Goal: Complete application form

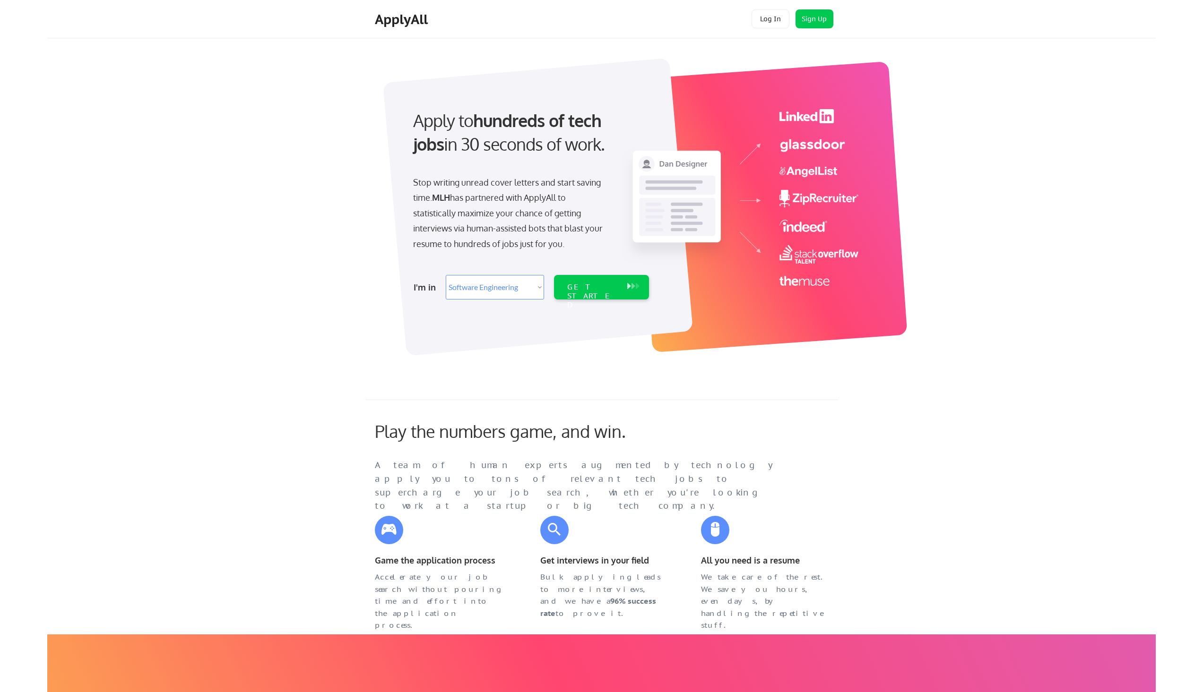
select select ""engineering""
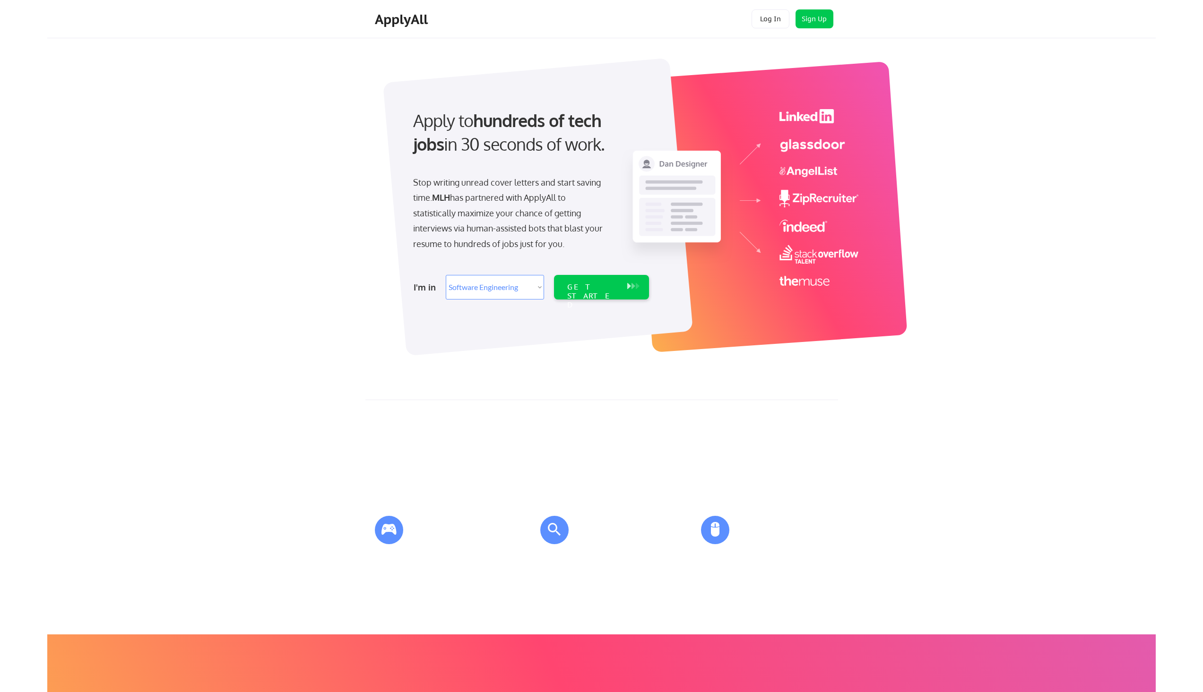
select select ""engineering""
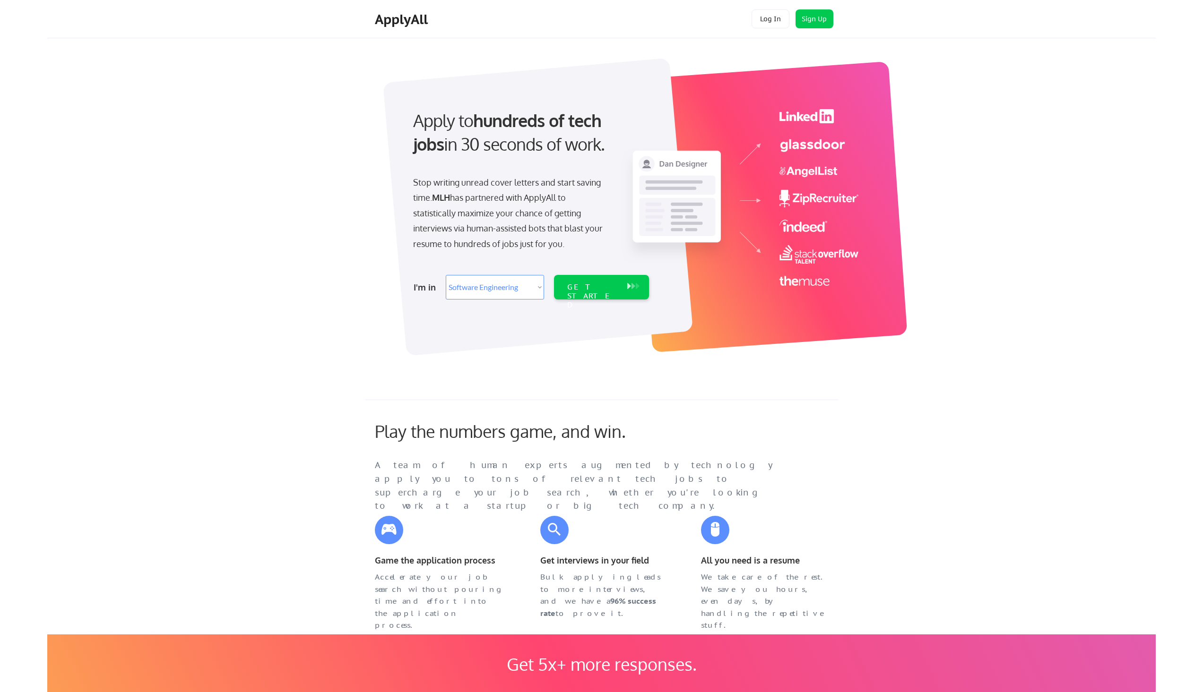
click at [822, 18] on button "Sign Up" at bounding box center [814, 18] width 38 height 19
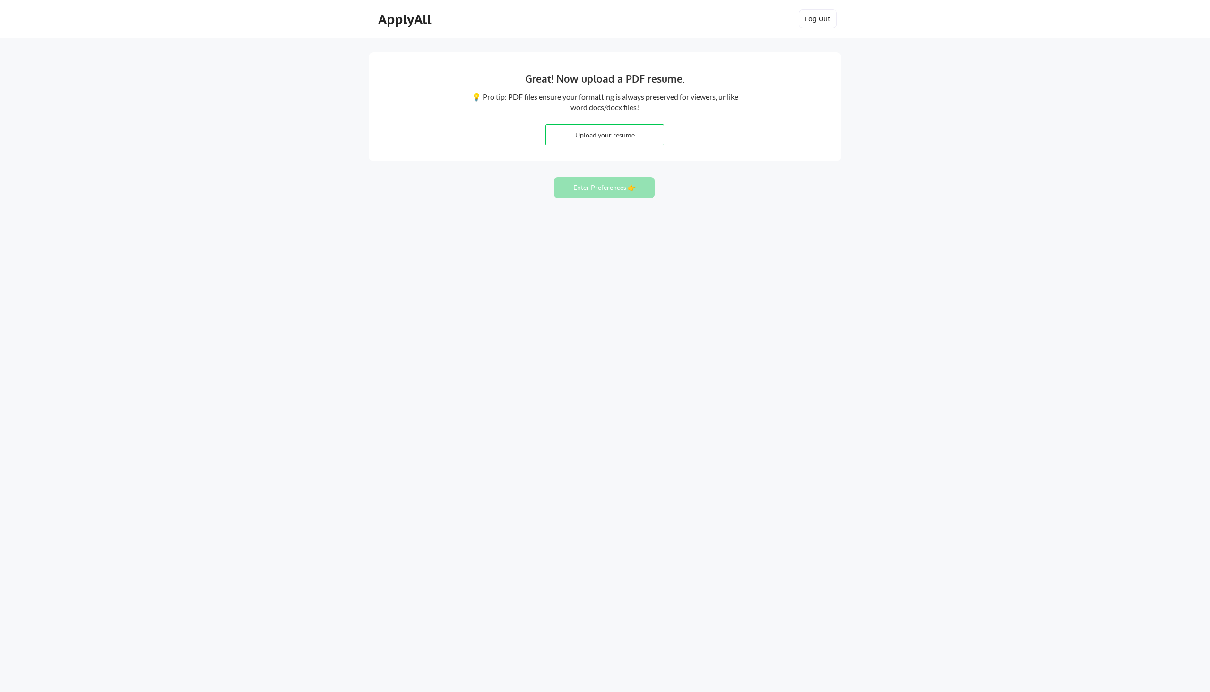
click at [824, 196] on div "Great! Now upload a PDF resume. 💡 Pro tip: PDF files ensure your formatting is …" at bounding box center [605, 346] width 1210 height 692
click at [641, 130] on input "file" at bounding box center [605, 135] width 118 height 20
type input "C:\fakepath\Adibvafa Fallahpour - Resume.pdf"
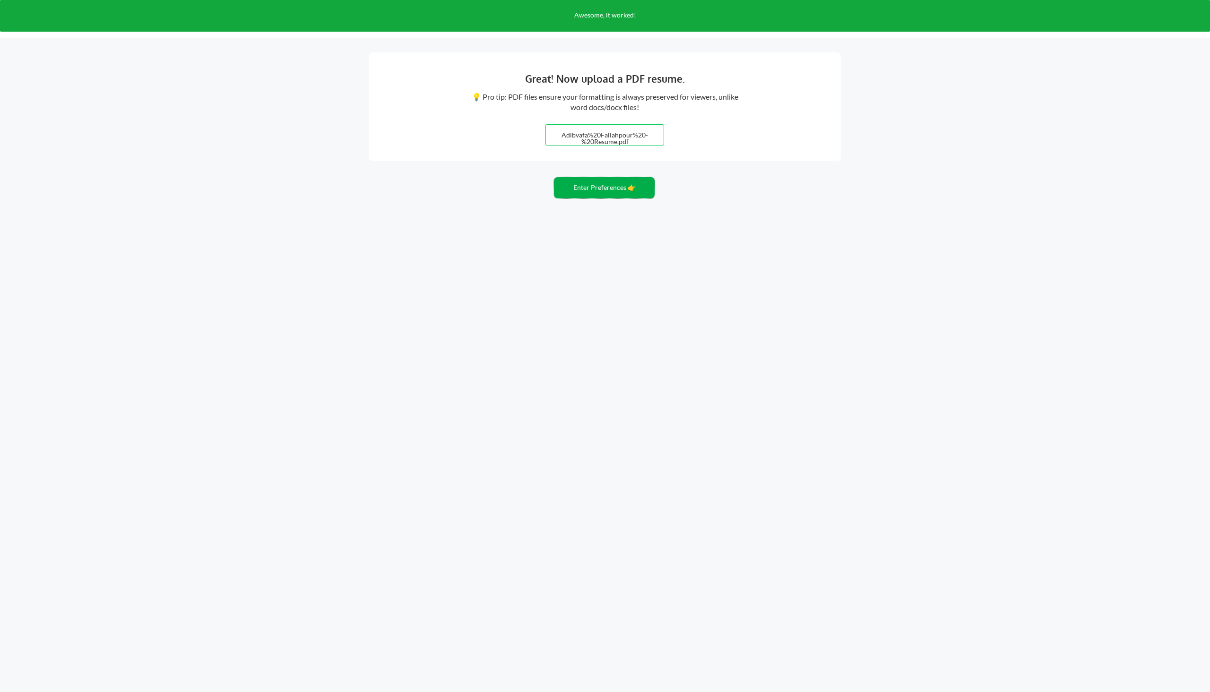
click at [619, 194] on button "Enter Preferences 👉" at bounding box center [604, 187] width 101 height 21
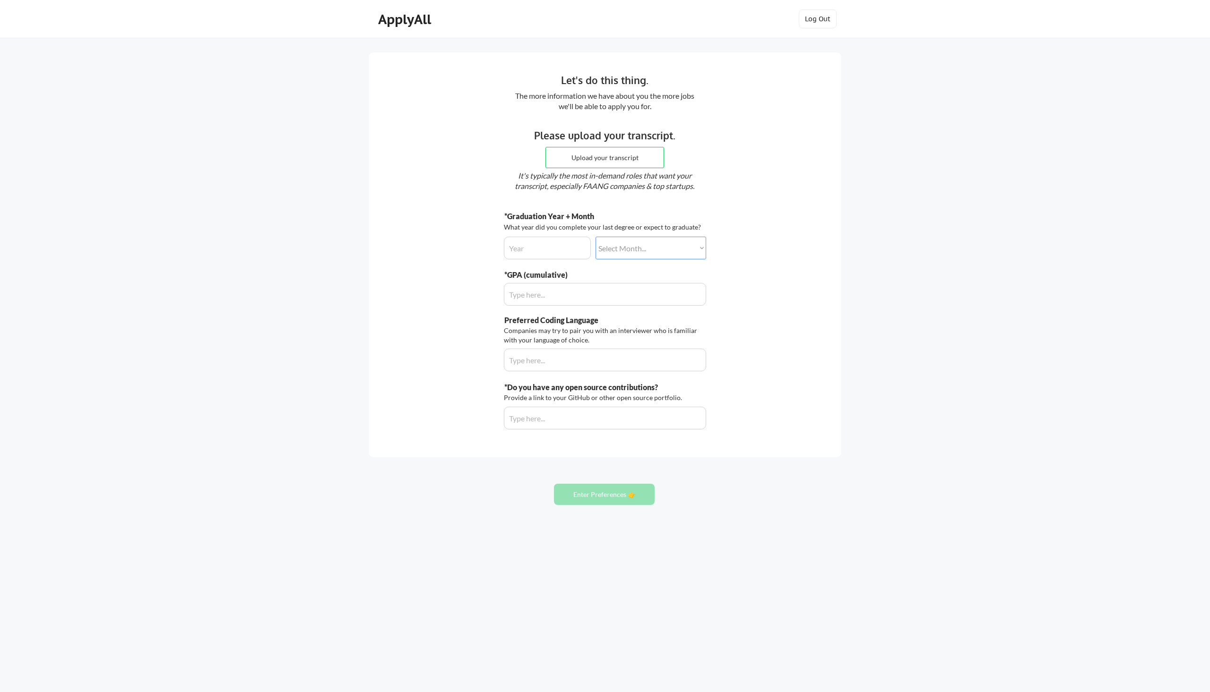
click at [596, 161] on input "file" at bounding box center [605, 157] width 118 height 20
type input "C:\fakepath\Confirmation of Enrolment.pdf"
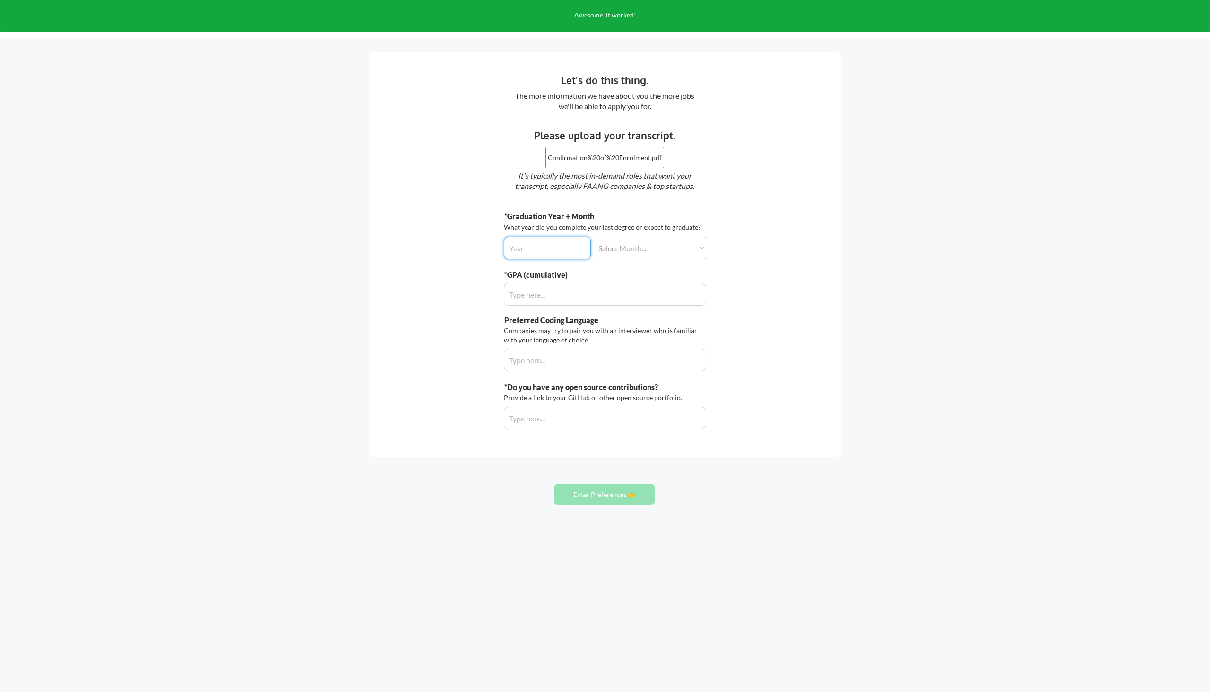
click at [554, 250] on input "input" at bounding box center [547, 248] width 87 height 23
type input "2026"
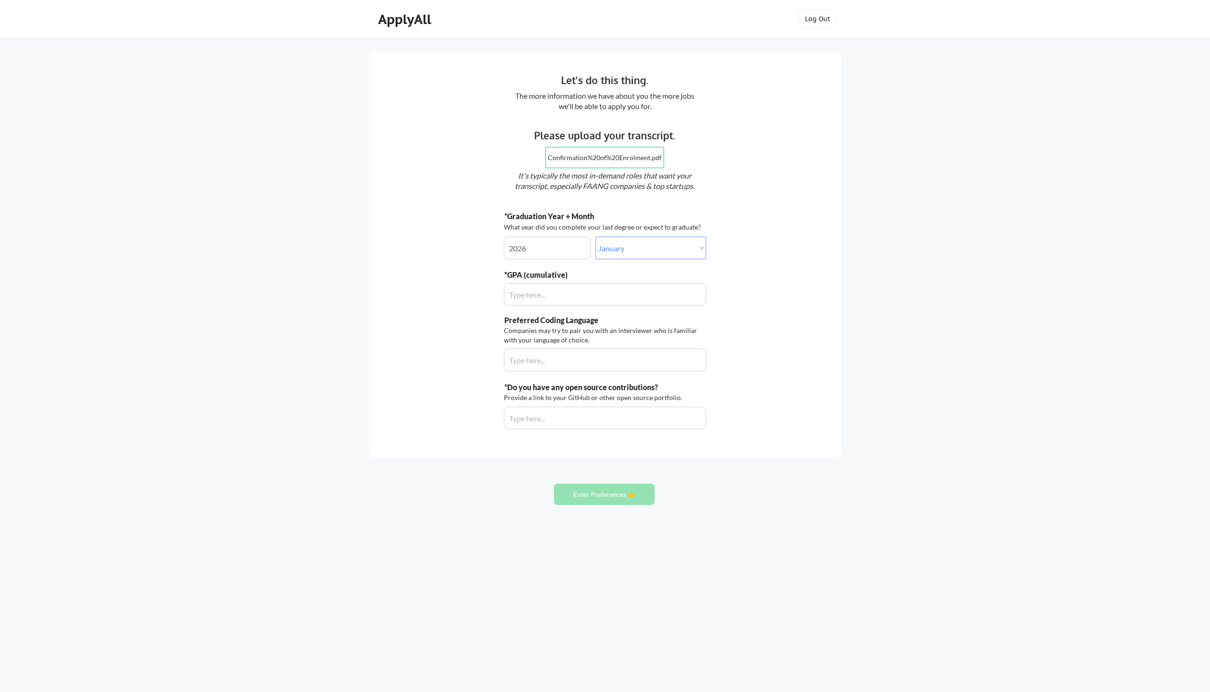
click at [623, 245] on select "Select Month... January February March April May June July August September Oct…" at bounding box center [651, 248] width 111 height 23
select select ""june""
click at [596, 237] on select "Select Month... January February March April May June July August September Oct…" at bounding box center [651, 248] width 111 height 23
click at [578, 293] on input "input" at bounding box center [605, 294] width 202 height 23
type input "3.9"
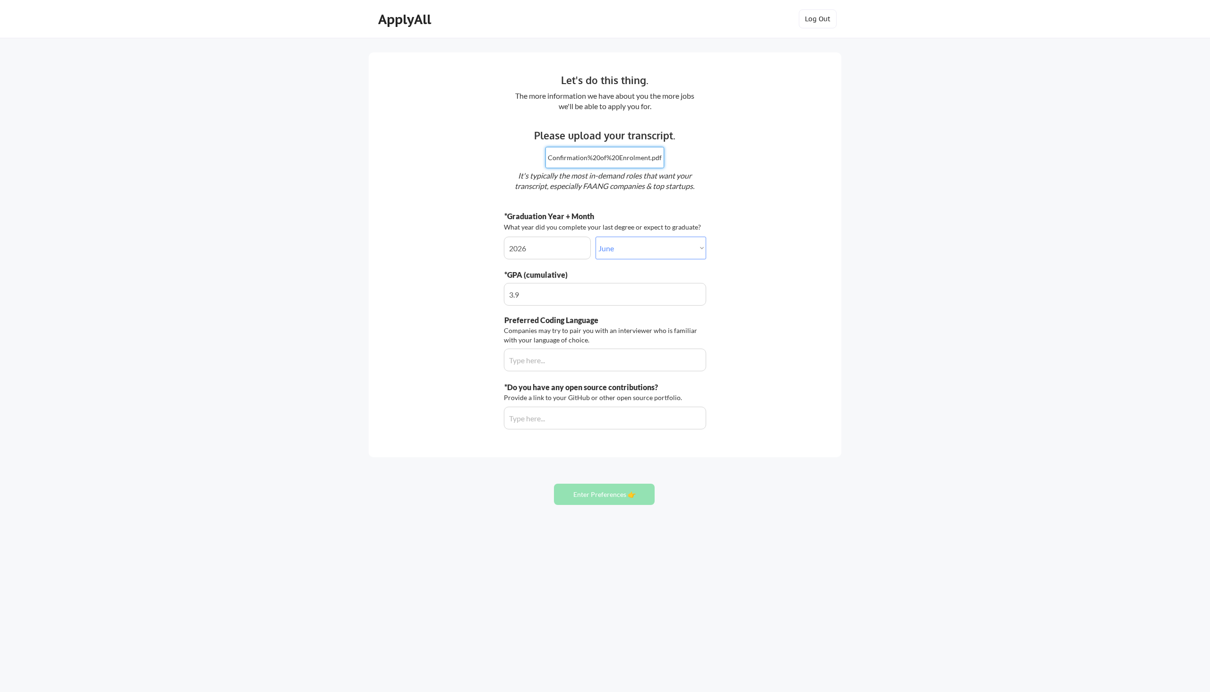
click at [582, 291] on input "input" at bounding box center [605, 294] width 202 height 23
click at [540, 292] on input "input" at bounding box center [605, 294] width 202 height 23
click at [542, 357] on input "input" at bounding box center [605, 360] width 202 height 23
type input "Python"
click at [535, 404] on div "*Do you have any open source contributions? Provide a link to your GitHub or ot…" at bounding box center [605, 405] width 202 height 47
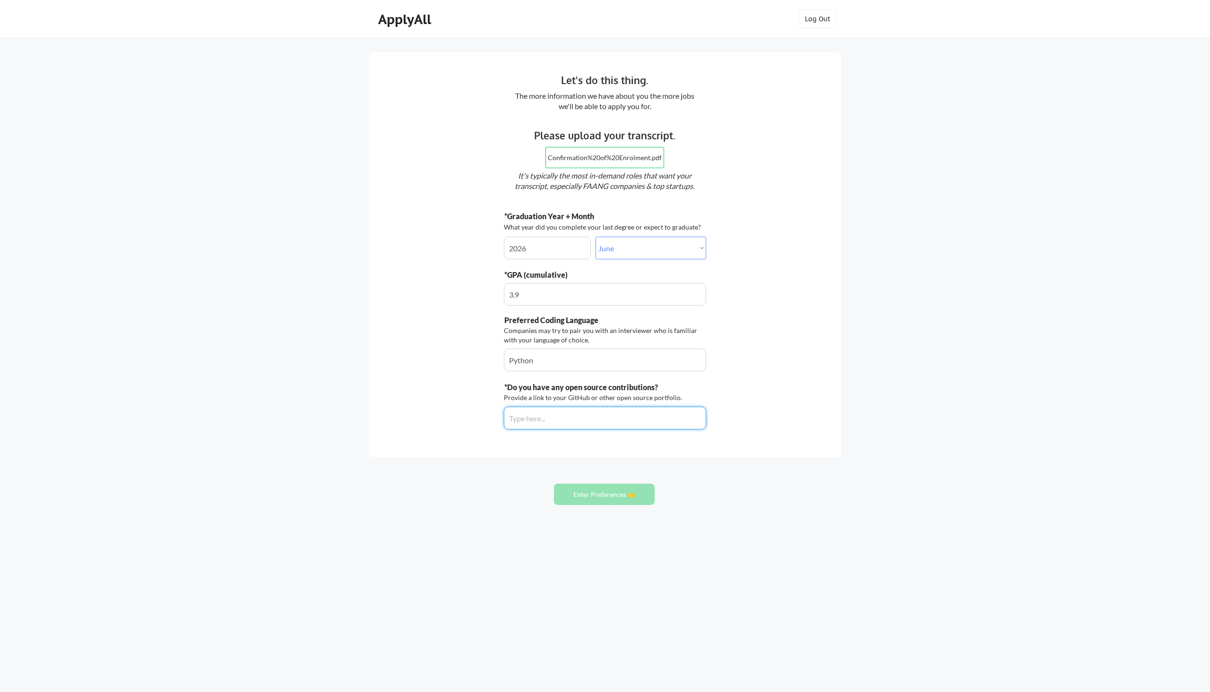
paste input "https://github.com/bowang-lab/MedRAX"
type input "https://github.com/bowang-lab/MedRAX"
click at [626, 494] on button "Enter Preferences 👉" at bounding box center [604, 494] width 101 height 21
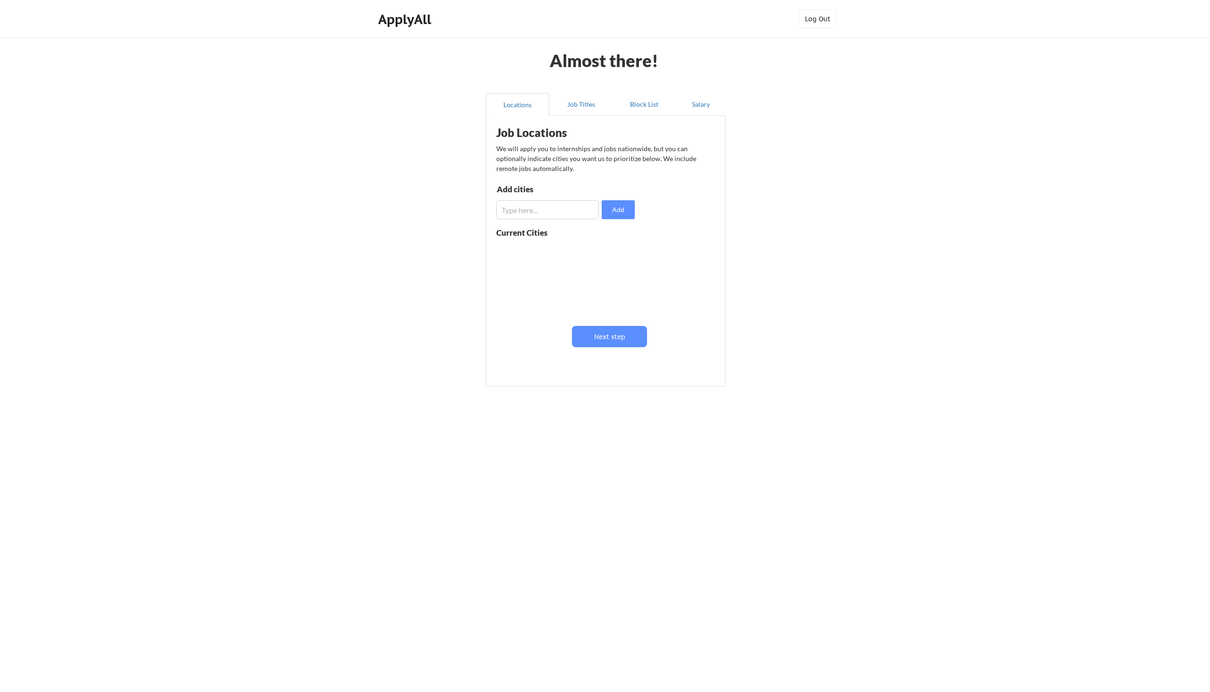
click at [590, 205] on input "input" at bounding box center [547, 209] width 103 height 19
type input "[GEOGRAPHIC_DATA]"
click at [626, 208] on button "Add" at bounding box center [618, 209] width 33 height 19
click at [605, 253] on button at bounding box center [605, 251] width 7 height 7
click at [551, 205] on input "input" at bounding box center [547, 209] width 103 height 19
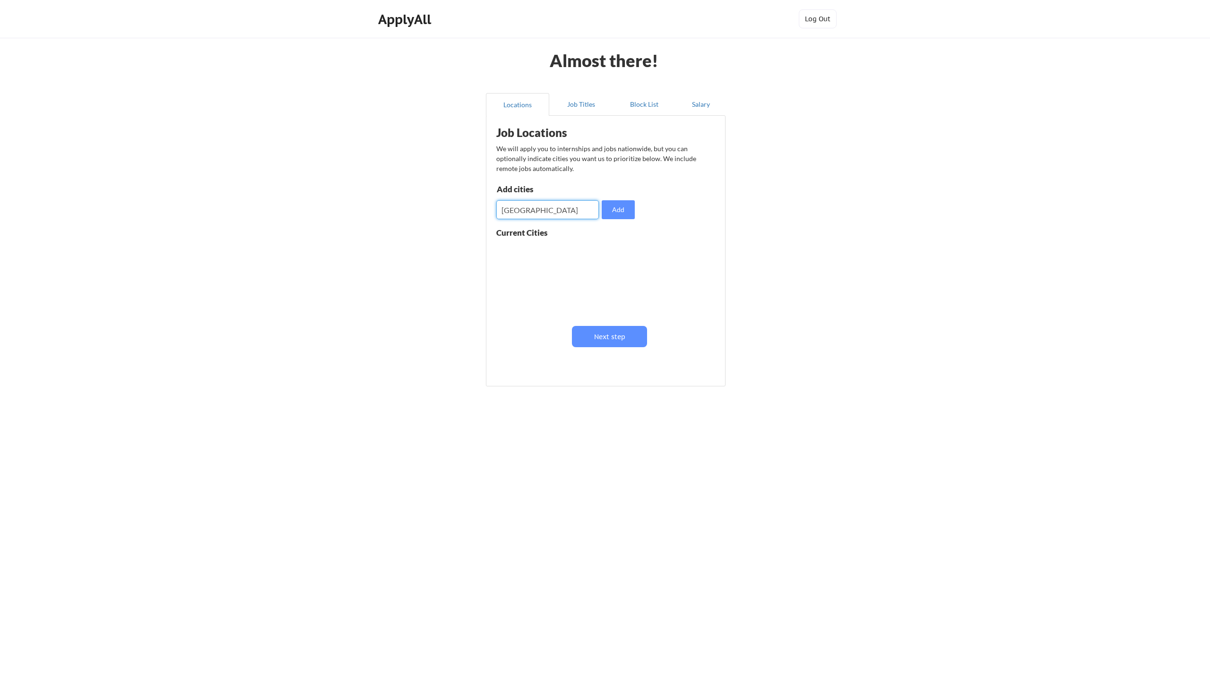
type input "[GEOGRAPHIC_DATA]"
click at [558, 205] on input "input" at bounding box center [547, 209] width 103 height 19
type input "[GEOGRAPHIC_DATA]"
click at [558, 205] on input "input" at bounding box center [547, 209] width 103 height 19
type input "[GEOGRAPHIC_DATA]"
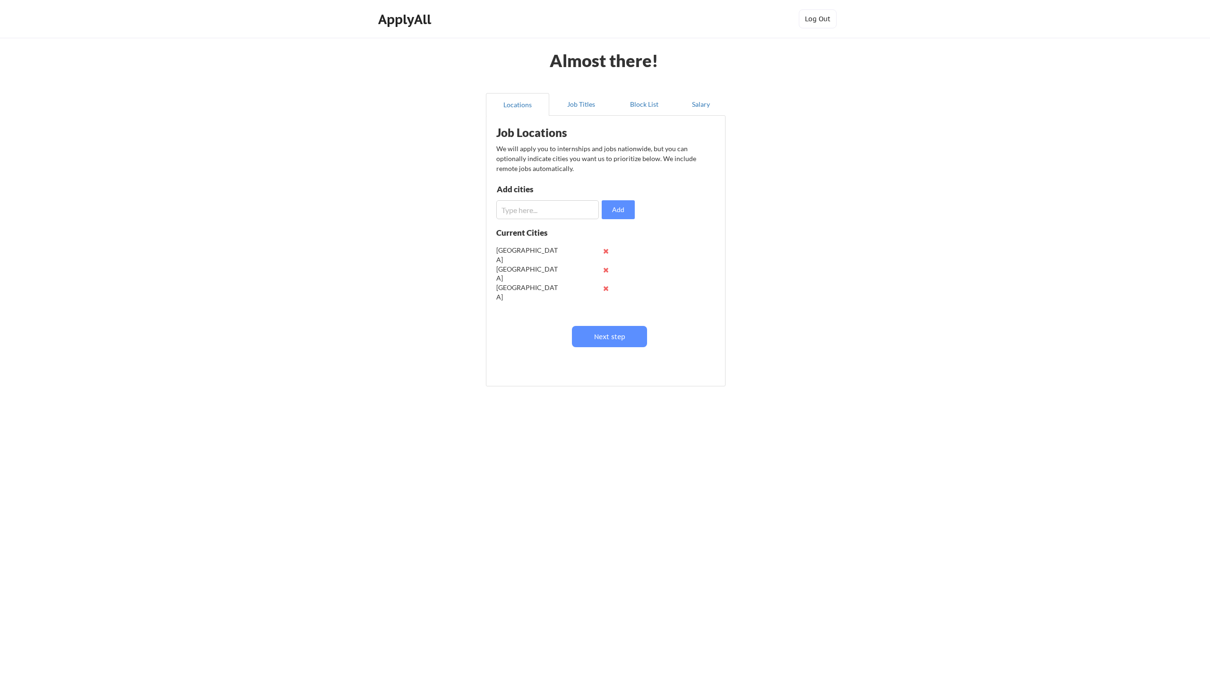
click at [558, 205] on input "input" at bounding box center [547, 209] width 103 height 19
type input "L"
type input "Kitchener"
click at [600, 341] on button "Next step" at bounding box center [609, 336] width 75 height 21
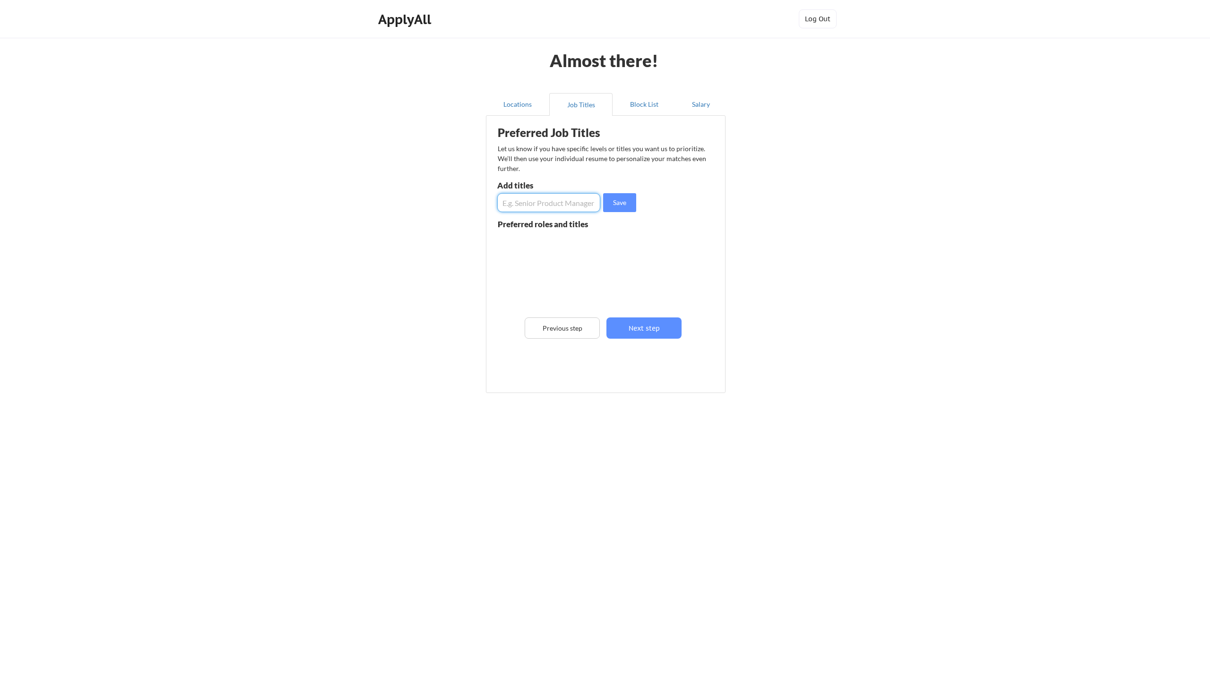
click at [559, 203] on input "input" at bounding box center [548, 202] width 103 height 19
type input "Machine Learning"
type input "Resear"
type input "AI Researcher"
click at [549, 205] on input "input" at bounding box center [548, 202] width 103 height 19
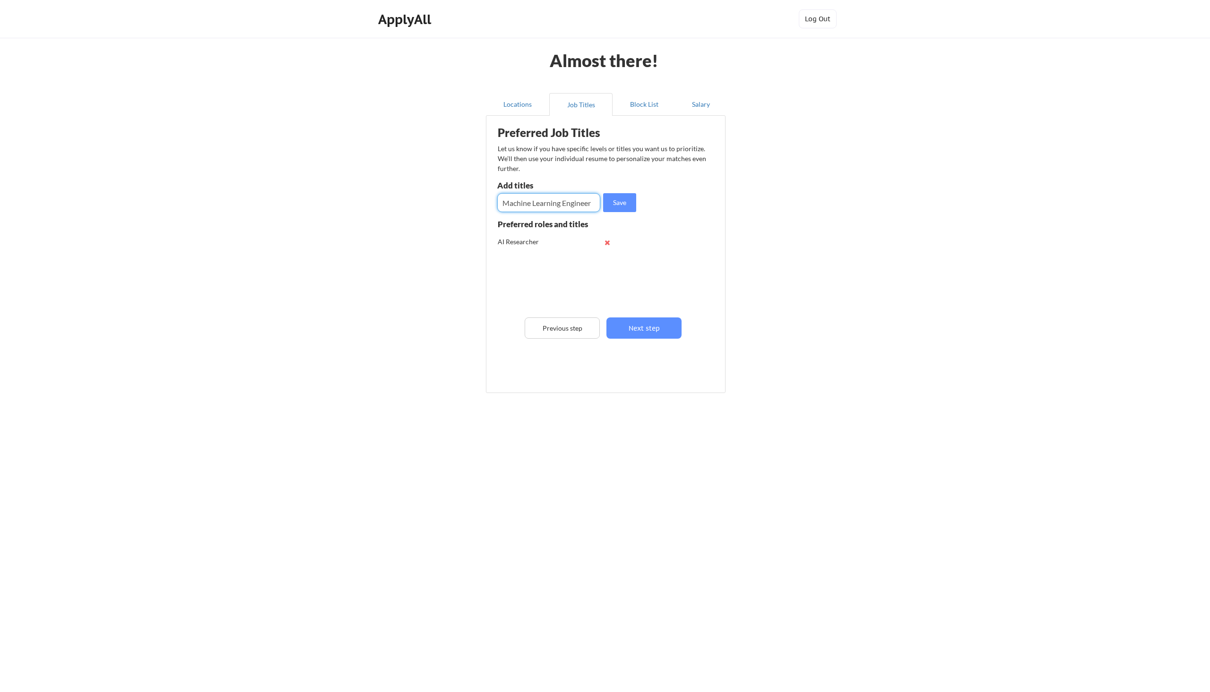
type input "Machine Learning Engineer"
click at [549, 205] on input "input" at bounding box center [548, 202] width 103 height 19
paste input "Machine Learning Engineer"
type input "Machine Learning Researcher"
click at [662, 330] on button "Next step" at bounding box center [643, 328] width 75 height 21
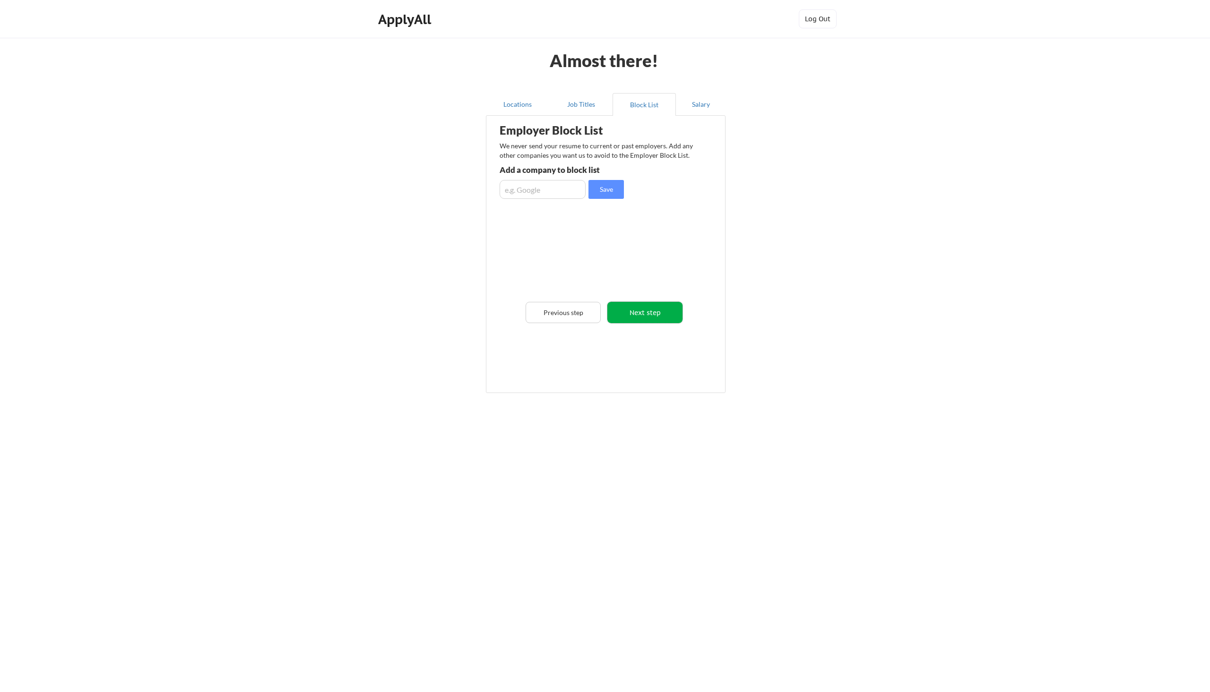
click at [630, 322] on button "Next step" at bounding box center [644, 312] width 75 height 21
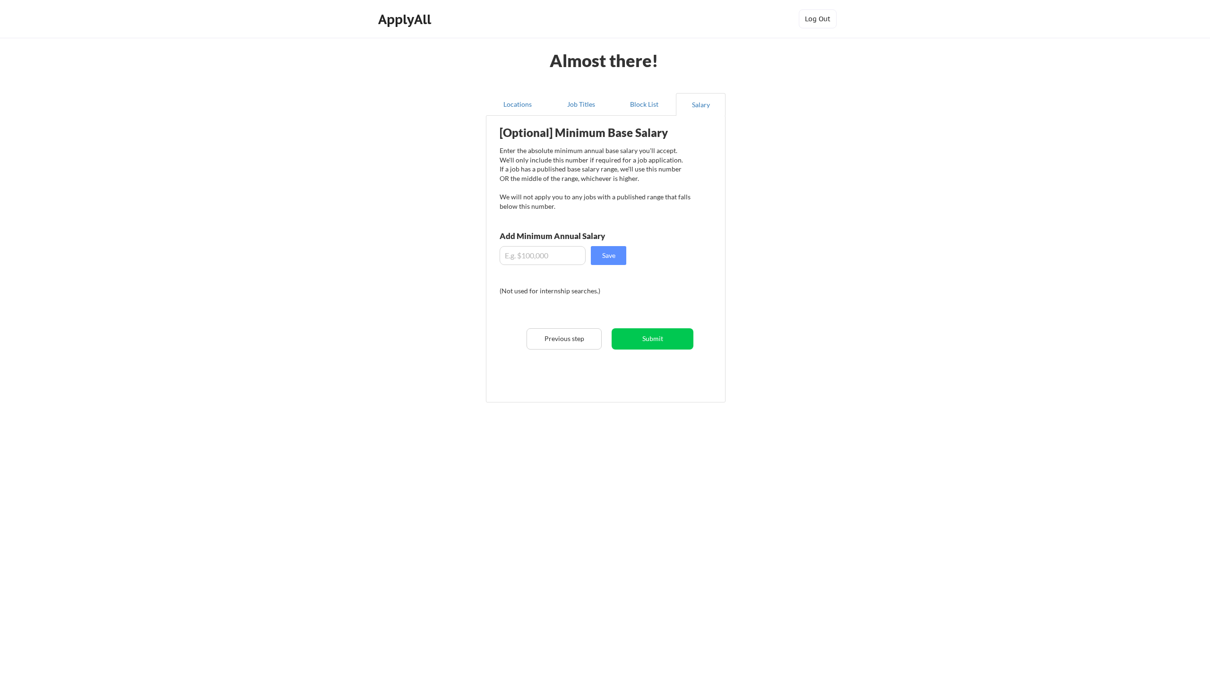
click at [559, 247] on input "input" at bounding box center [543, 255] width 86 height 19
click at [648, 355] on div "[Optional] Minimum Base Salary Enter the absolute minimum annual base salary yo…" at bounding box center [607, 256] width 233 height 270
click at [668, 336] on button "Submit" at bounding box center [653, 338] width 82 height 21
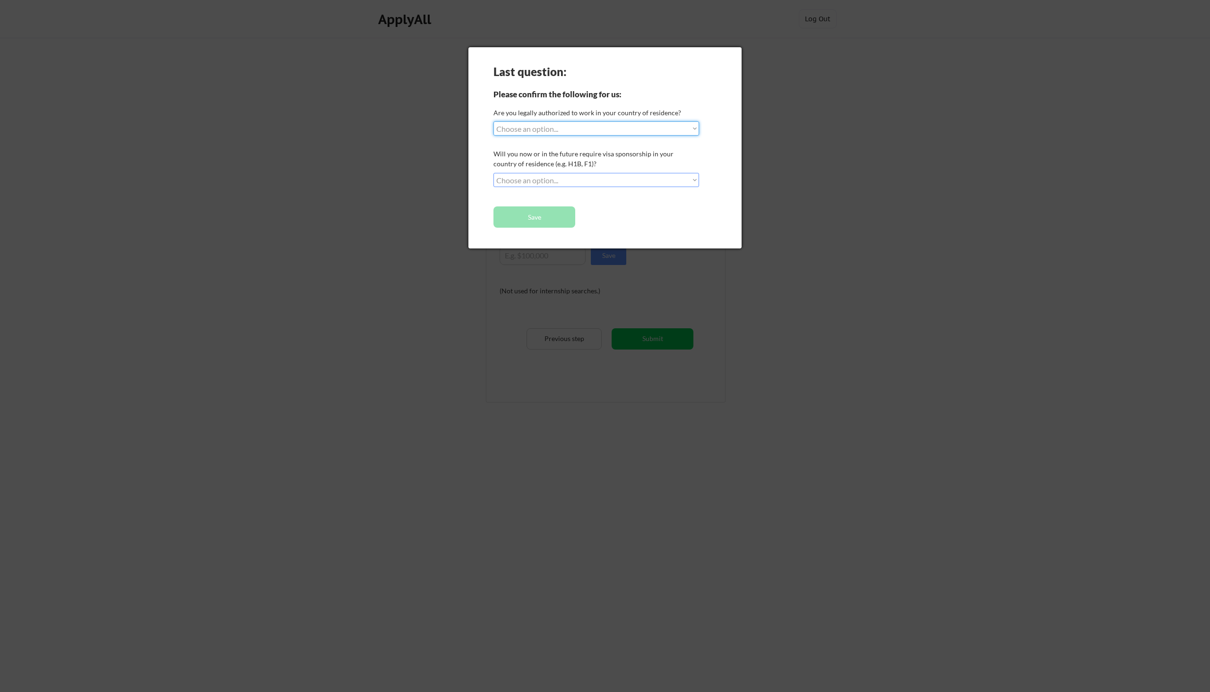
click at [557, 129] on select "Choose an option... Yes, I am a [DEMOGRAPHIC_DATA] Citizen Yes, I am a [DEMOGRA…" at bounding box center [596, 128] width 206 height 14
click at [493, 121] on select "Choose an option... Yes, I am a [DEMOGRAPHIC_DATA] Citizen Yes, I am a [DEMOGRA…" at bounding box center [596, 128] width 206 height 14
click at [542, 118] on div "Are you legally authorized to work in your country of residence?" at bounding box center [594, 113] width 203 height 11
click at [535, 128] on select "Choose an option... Yes, I am a [DEMOGRAPHIC_DATA] Citizen Yes, I am a [DEMOGRA…" at bounding box center [596, 128] width 206 height 14
select select ""yes__i_am_here_on_a_visa__h1b__opt__etc__""
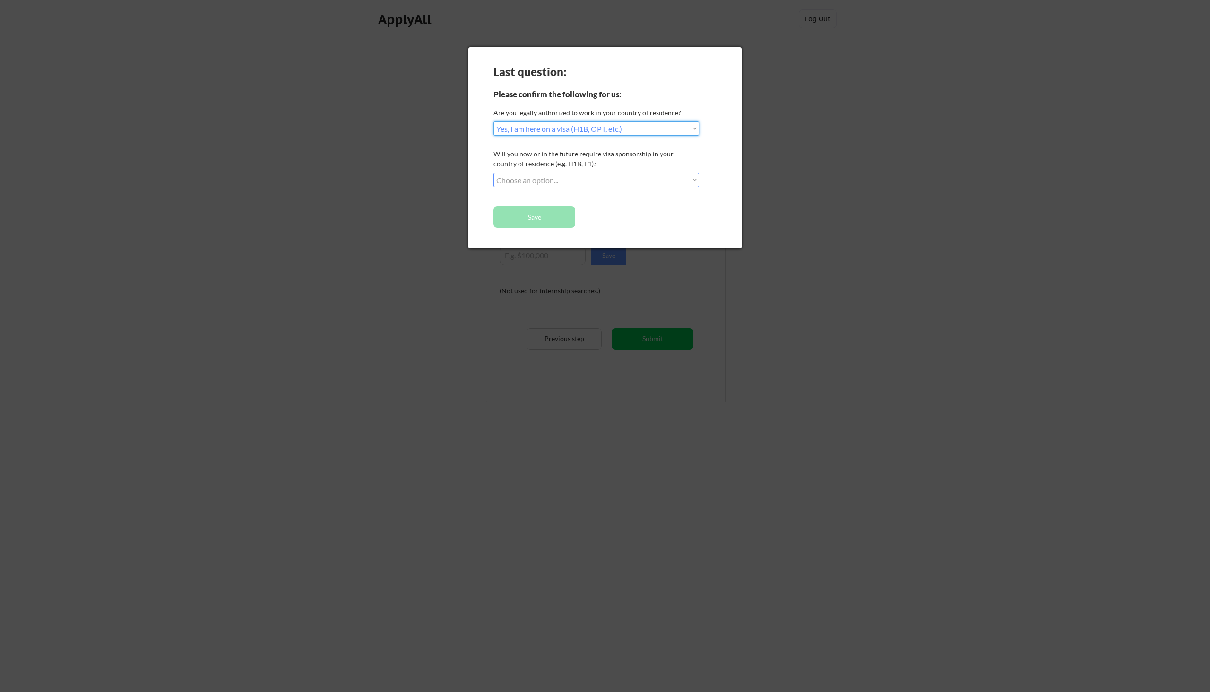
click at [493, 121] on select "Choose an option... Yes, I am a [DEMOGRAPHIC_DATA] Citizen Yes, I am a [DEMOGRA…" at bounding box center [596, 128] width 206 height 14
click at [552, 181] on select "Choose an option... No, I will not need sponsorship Yes, I will need sponsorship" at bounding box center [596, 180] width 206 height 14
select select ""no__i_will_not_need_sponsorship""
click at [493, 173] on select "Choose an option... No, I will not need sponsorship Yes, I will need sponsorship" at bounding box center [596, 180] width 206 height 14
click at [539, 216] on button "Save" at bounding box center [534, 217] width 82 height 21
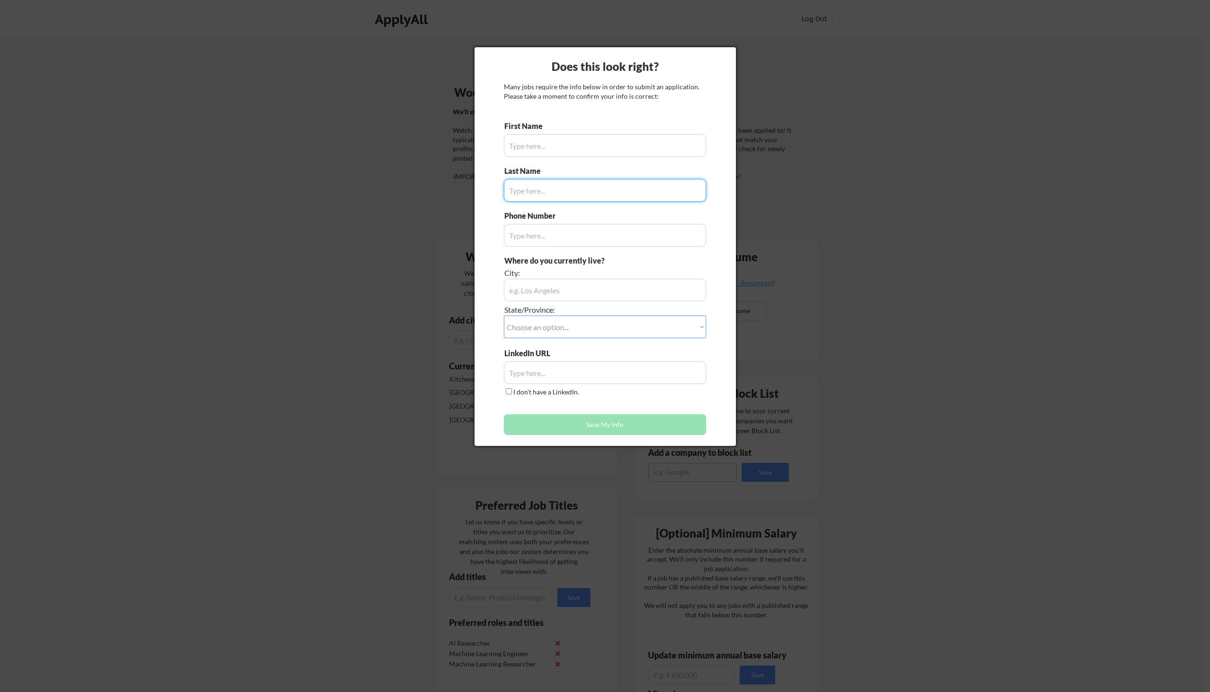
type input "Adibvafa"
type input "(647) 854-3425"
type input "Fallahpour"
click at [585, 148] on input "input" at bounding box center [605, 145] width 202 height 23
click at [532, 294] on input "input" at bounding box center [605, 290] width 202 height 23
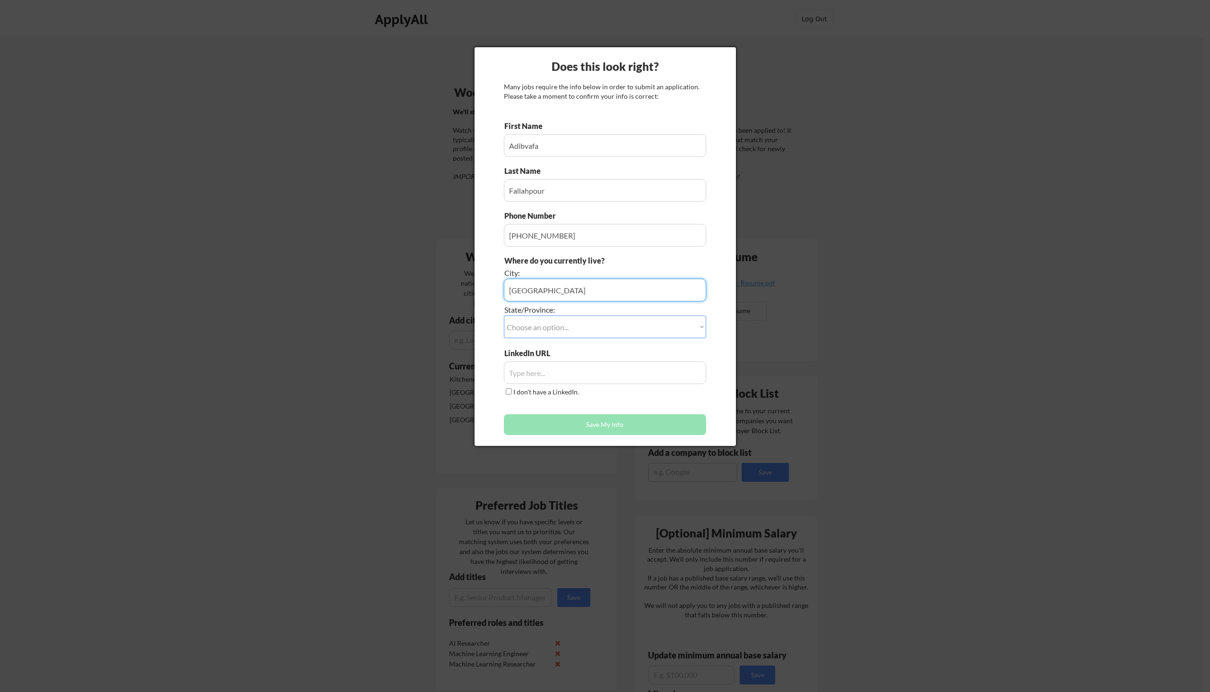
type input "[GEOGRAPHIC_DATA]"
click at [532, 294] on input "input" at bounding box center [605, 290] width 202 height 23
click at [559, 342] on div "Where do you currently live? City: State/Province: Choose an option... Other/No…" at bounding box center [605, 302] width 202 height 93
click at [562, 336] on select "Choose an option... Other/Not Applicable Alabama Alaska Alberta Arizona Arkansa…" at bounding box center [605, 327] width 202 height 23
select select ""Ontario""
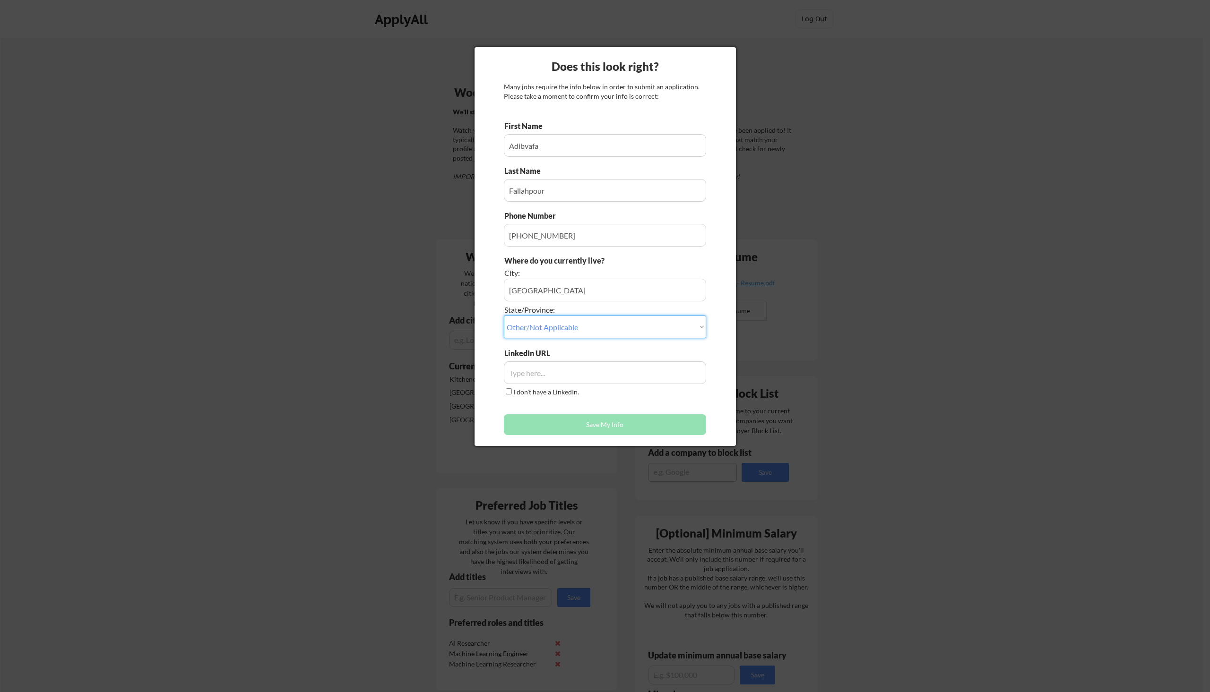
click at [504, 316] on select "Choose an option... Other/Not Applicable Alabama Alaska Alberta Arizona Arkansa…" at bounding box center [605, 327] width 202 height 23
click at [559, 367] on input "input" at bounding box center [605, 373] width 202 height 23
paste input "https://www.linkedin.com/in/adibvafa-fallahpour"
type input "https://www.linkedin.com/in/adibvafa-fallahpour"
click at [591, 420] on button "Save My Info" at bounding box center [605, 425] width 202 height 21
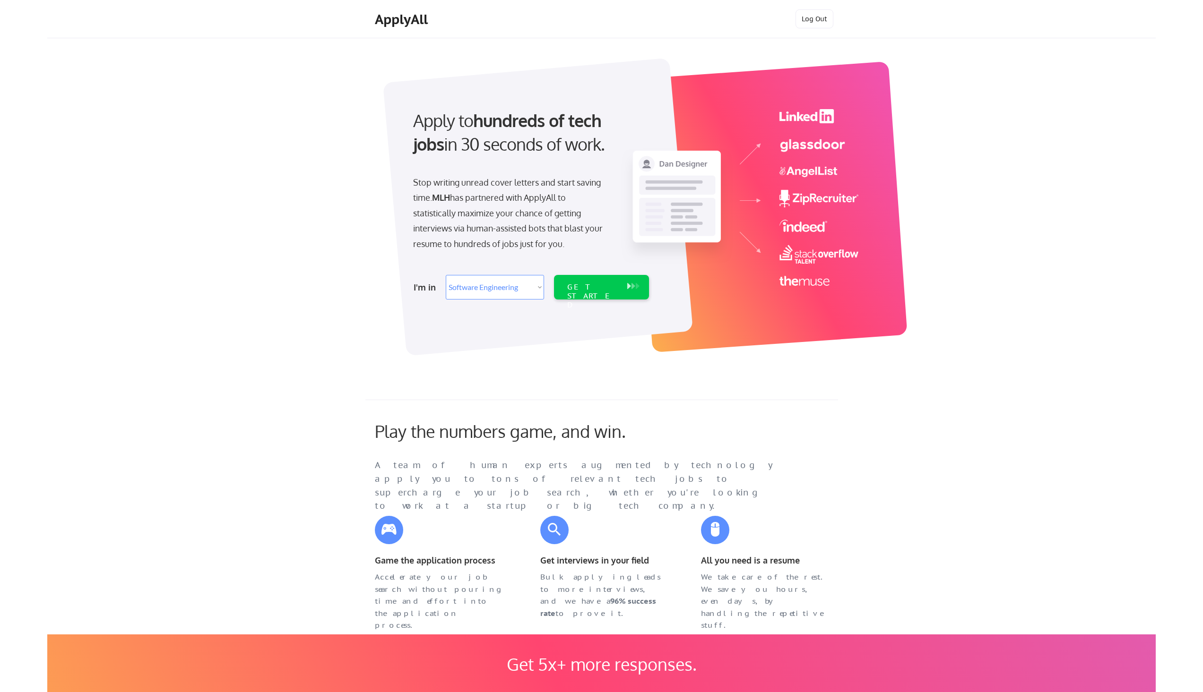
select select ""engineering""
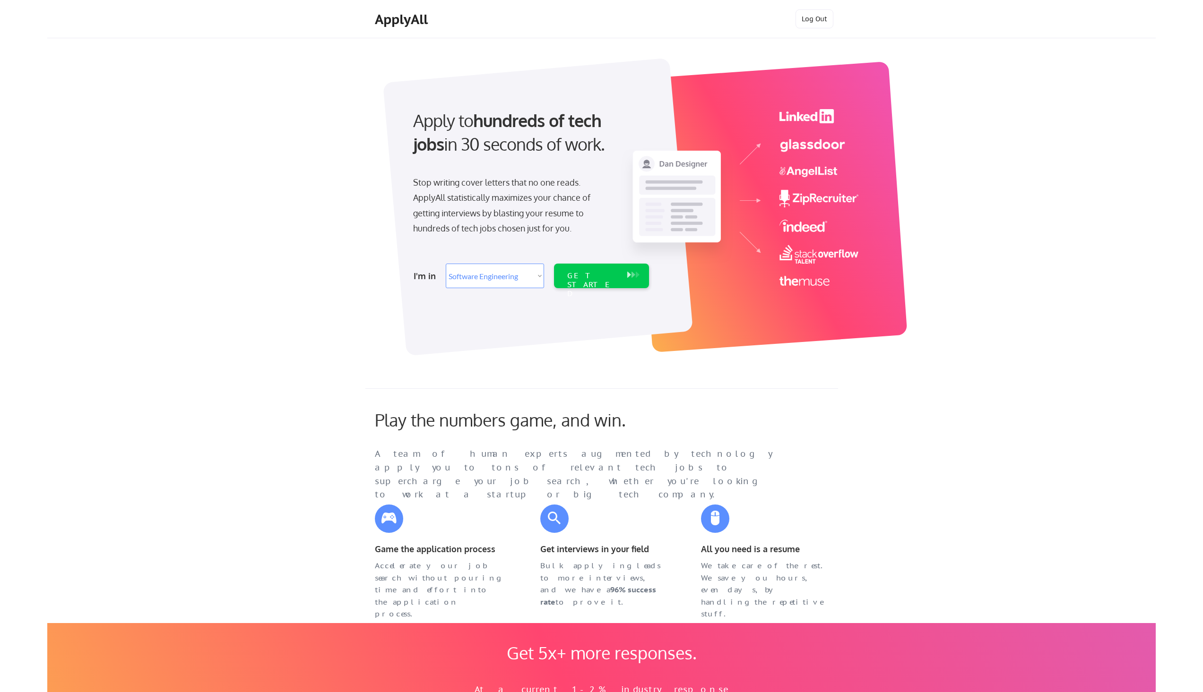
select select ""engineering""
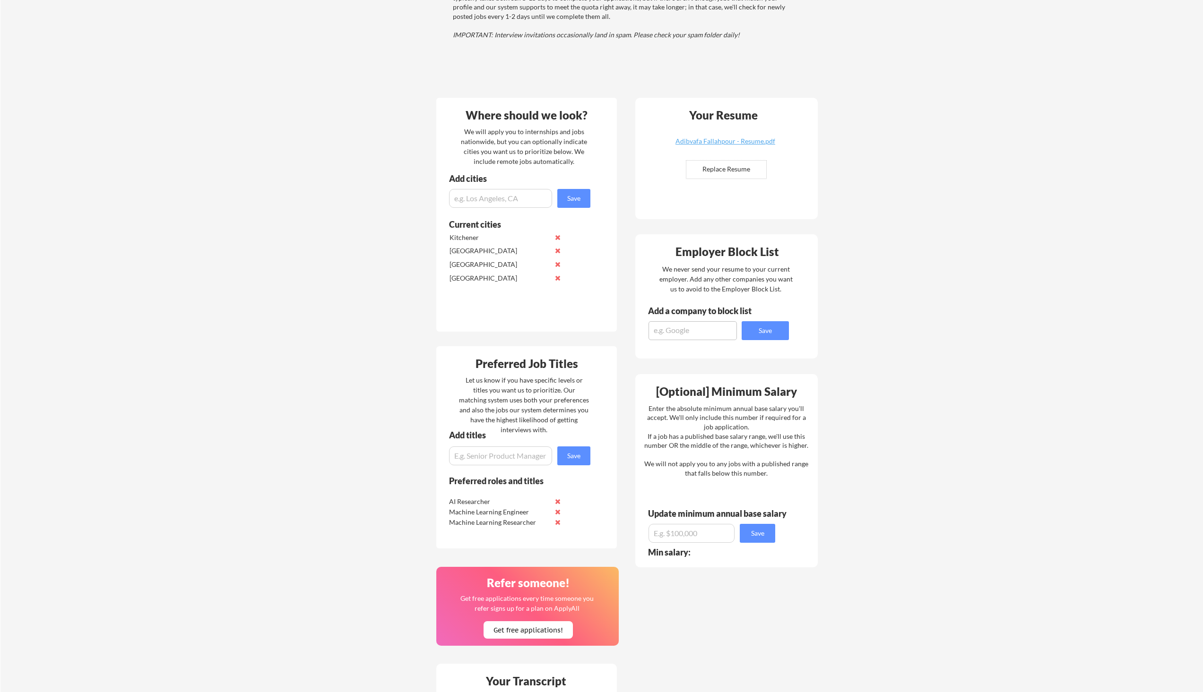
scroll to position [331, 0]
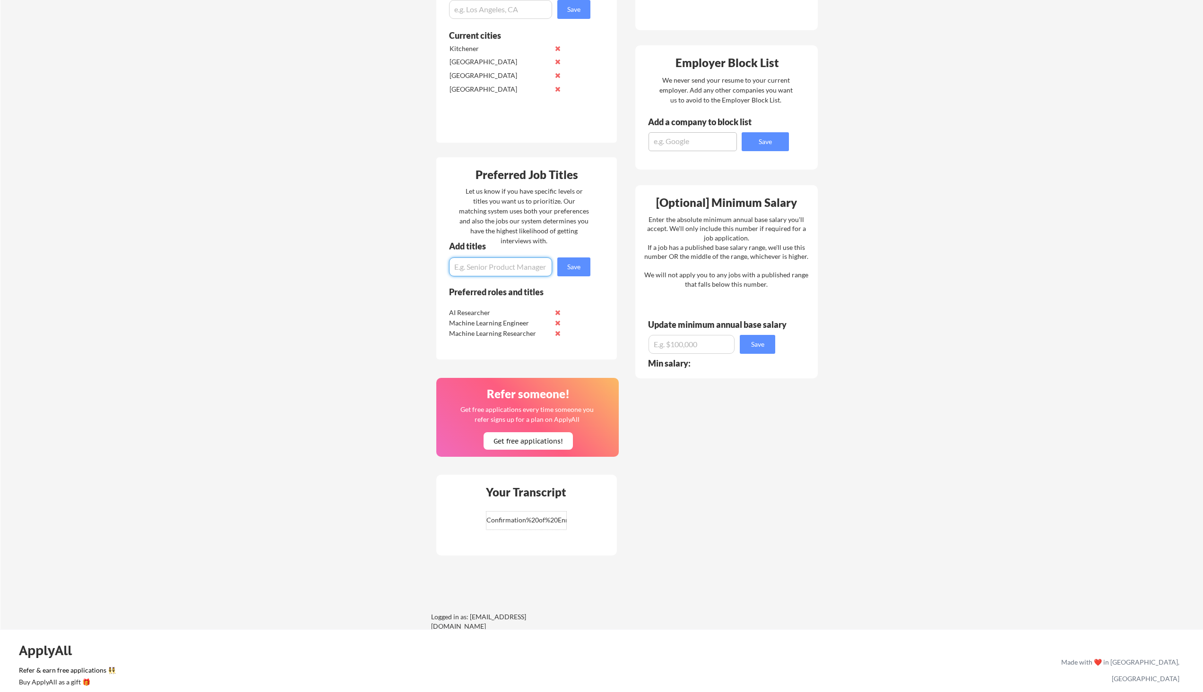
click at [509, 271] on input "input" at bounding box center [500, 267] width 103 height 19
type input "I"
type input "Member of technical staff"
click at [564, 268] on button "Save" at bounding box center [573, 267] width 33 height 19
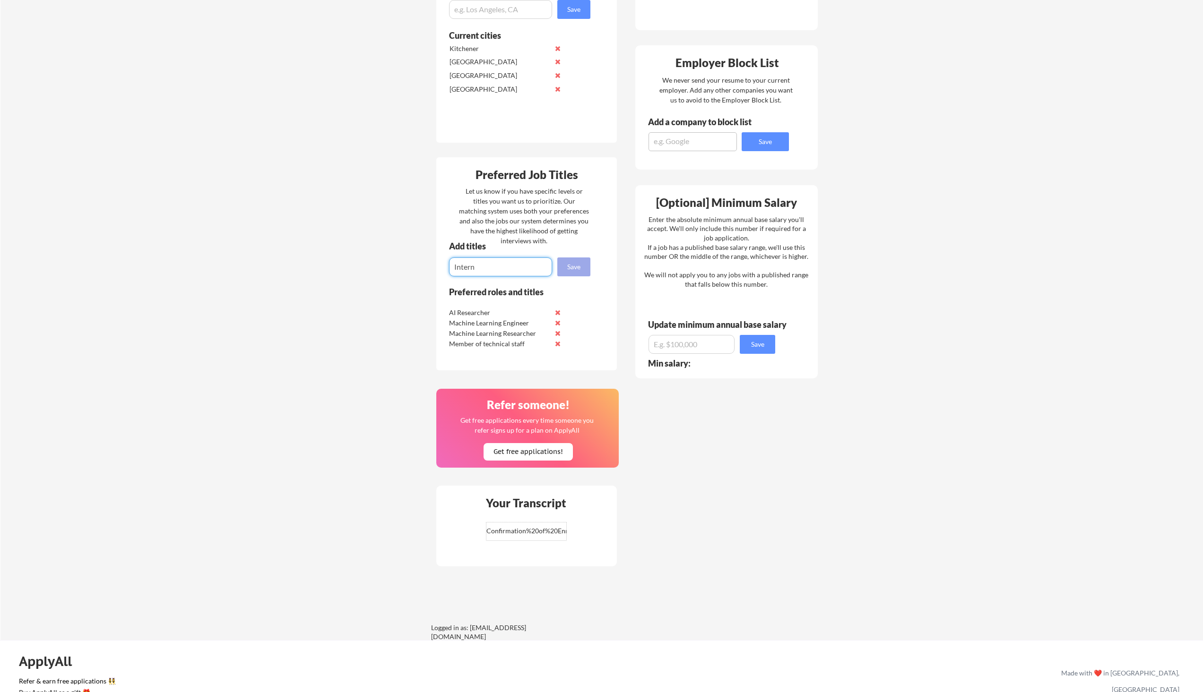
type input "Intern"
click at [558, 273] on button "Save" at bounding box center [573, 267] width 33 height 19
